Goal: Information Seeking & Learning: Learn about a topic

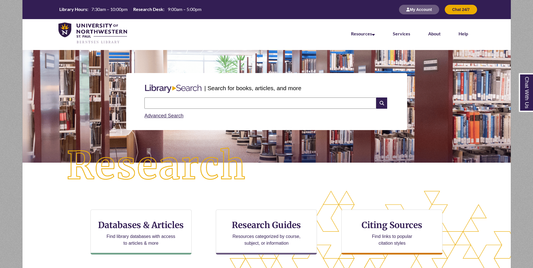
click at [220, 103] on input "text" at bounding box center [260, 102] width 232 height 11
type input "**********"
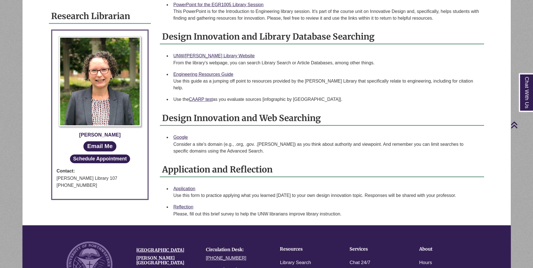
scroll to position [169, 0]
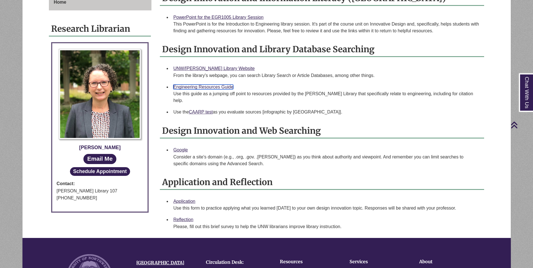
click at [184, 85] on link "Engineering Resources Guide" at bounding box center [203, 87] width 60 height 5
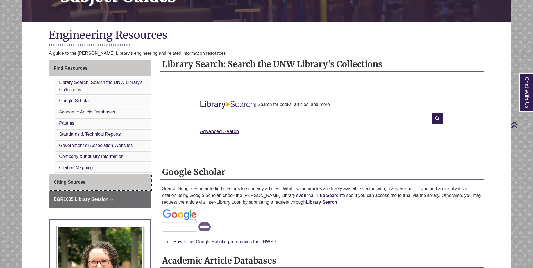
scroll to position [112, 0]
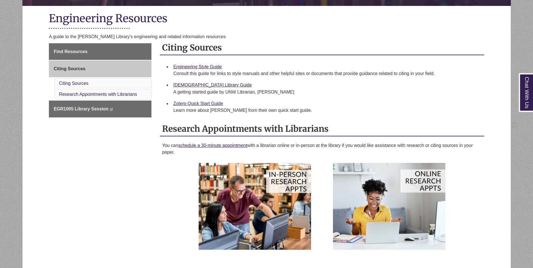
scroll to position [140, 0]
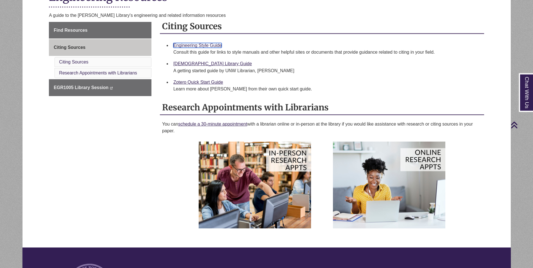
click at [193, 45] on link "Engineering Style Guide" at bounding box center [197, 45] width 49 height 5
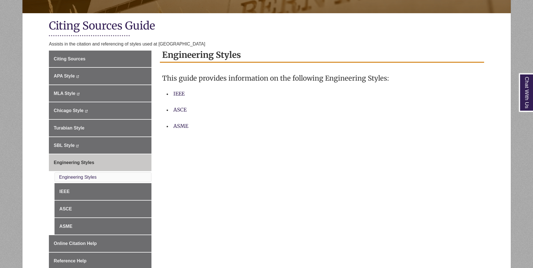
scroll to position [112, 0]
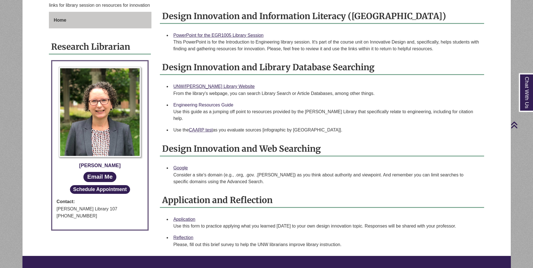
scroll to position [140, 0]
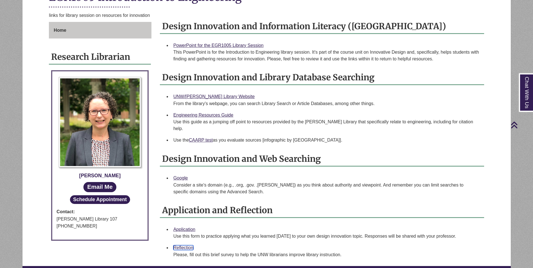
click at [183, 245] on link "Reflection" at bounding box center [183, 247] width 20 height 5
